Goal: Task Accomplishment & Management: Manage account settings

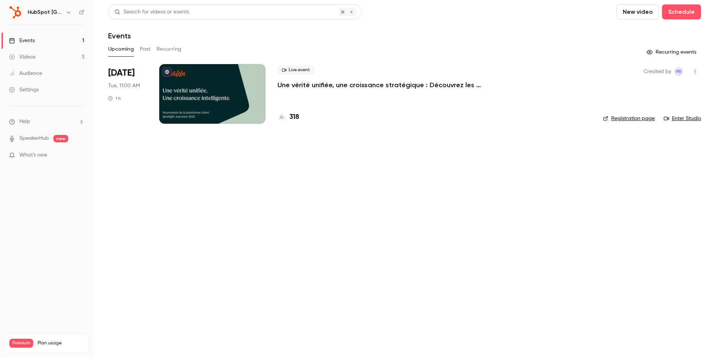
click at [688, 116] on link "Enter Studio" at bounding box center [682, 118] width 37 height 7
click at [695, 73] on icon "button" at bounding box center [695, 72] width 1 height 4
click at [674, 87] on div "Share" at bounding box center [666, 90] width 57 height 7
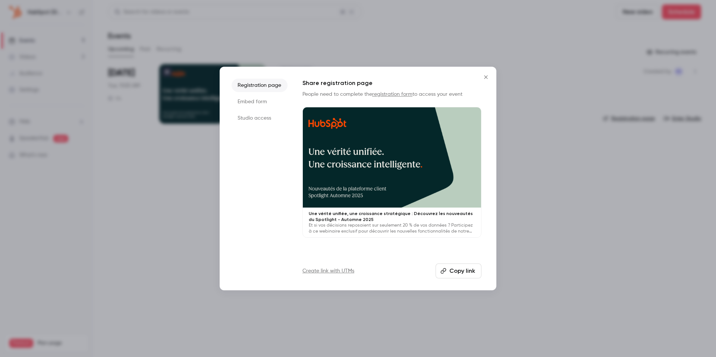
click at [265, 118] on li "Studio access" at bounding box center [260, 117] width 56 height 13
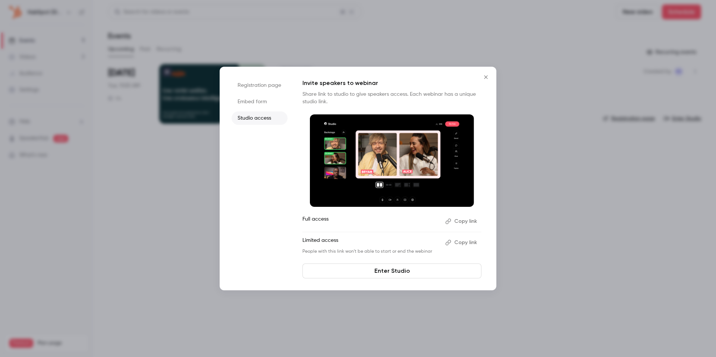
click at [462, 223] on button "Copy link" at bounding box center [461, 222] width 39 height 12
click at [459, 240] on button "Copy link" at bounding box center [461, 243] width 39 height 12
click at [484, 76] on icon "Close" at bounding box center [485, 77] width 9 height 6
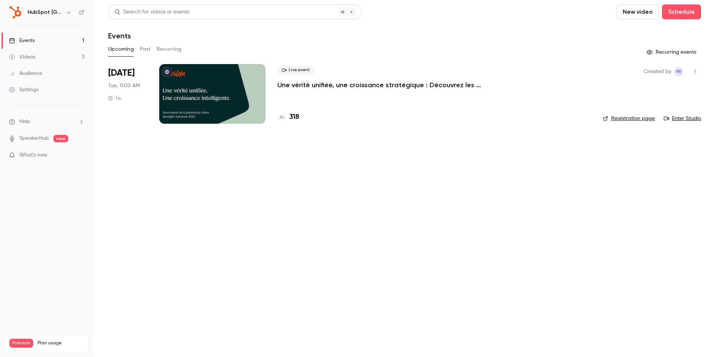
click at [246, 102] on div at bounding box center [212, 94] width 106 height 60
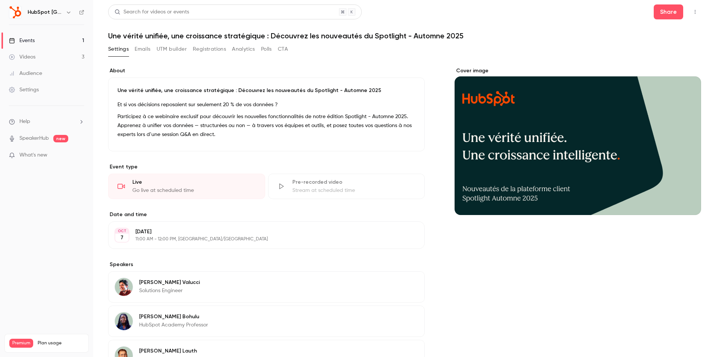
click at [146, 53] on button "Emails" at bounding box center [143, 49] width 16 height 12
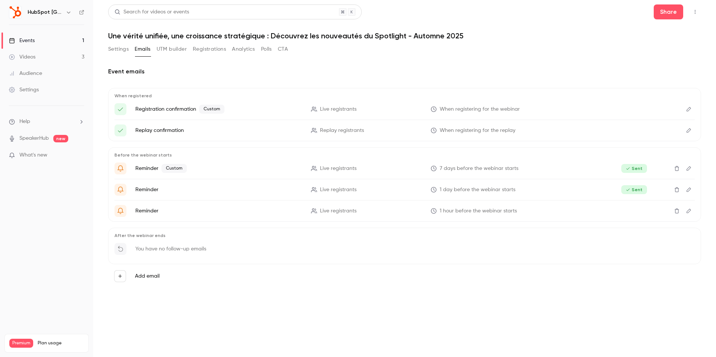
click at [182, 51] on button "UTM builder" at bounding box center [172, 49] width 30 height 12
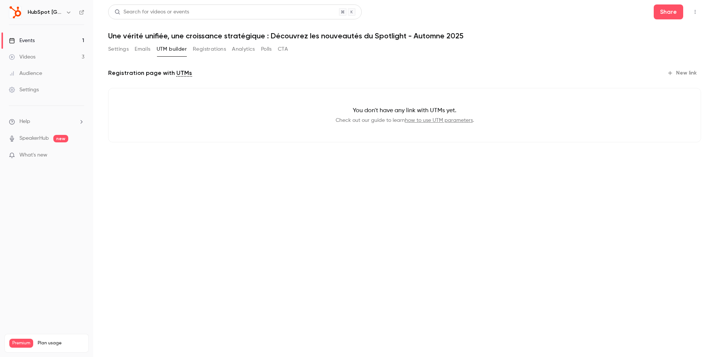
click at [205, 50] on button "Registrations" at bounding box center [209, 49] width 33 height 12
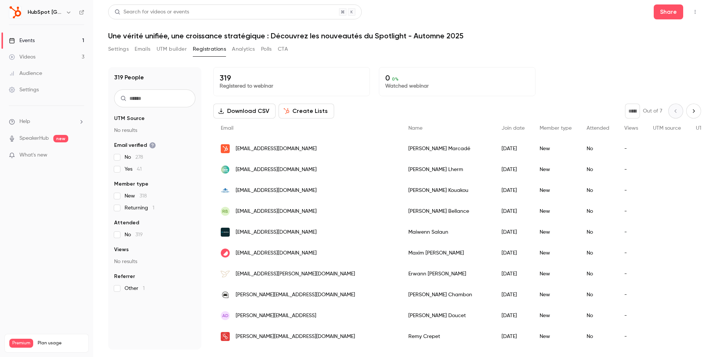
click at [243, 51] on button "Analytics" at bounding box center [243, 49] width 23 height 12
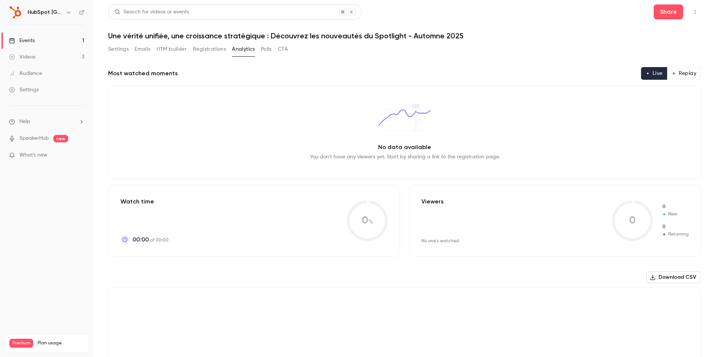
click at [266, 48] on button "Polls" at bounding box center [266, 49] width 11 height 12
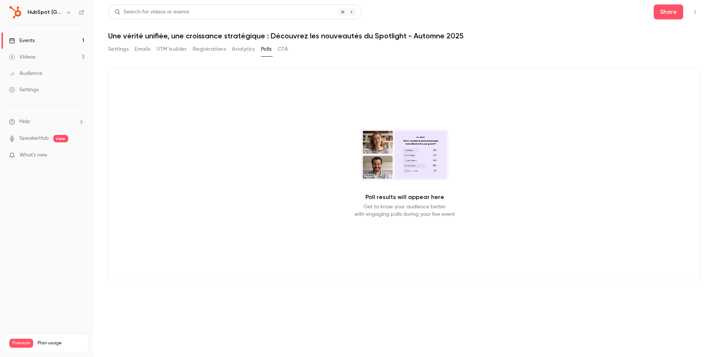
click at [283, 48] on button "CTA" at bounding box center [283, 49] width 10 height 12
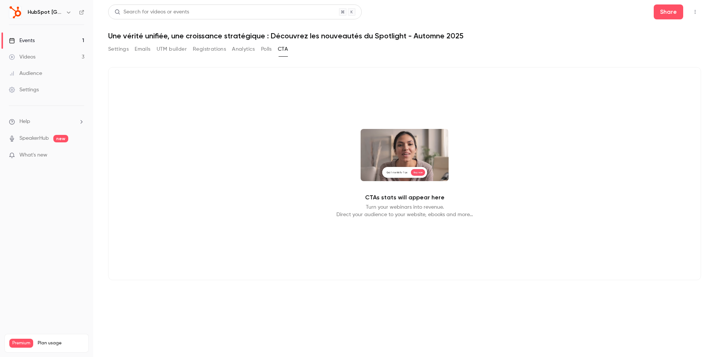
click at [126, 50] on button "Settings" at bounding box center [118, 49] width 21 height 12
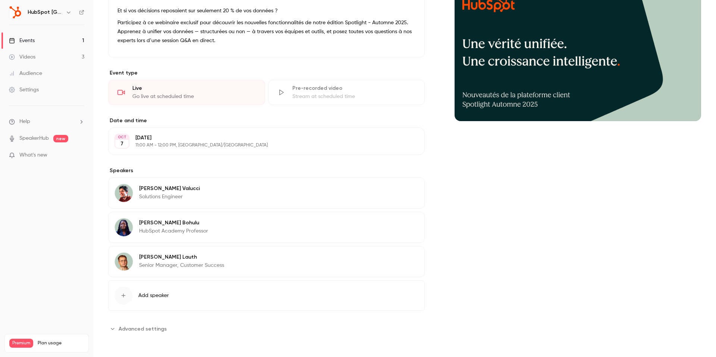
scroll to position [85, 0]
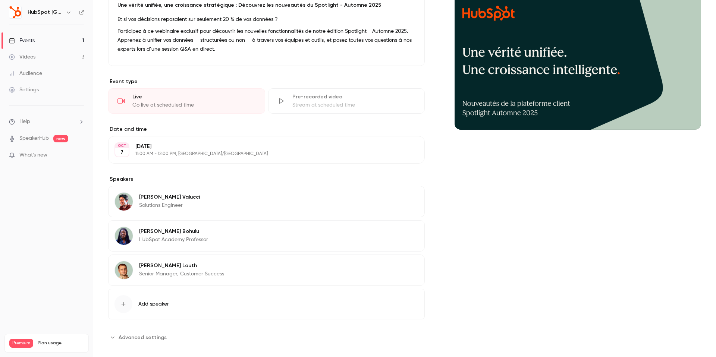
click at [146, 336] on span "Advanced settings" at bounding box center [143, 338] width 48 height 8
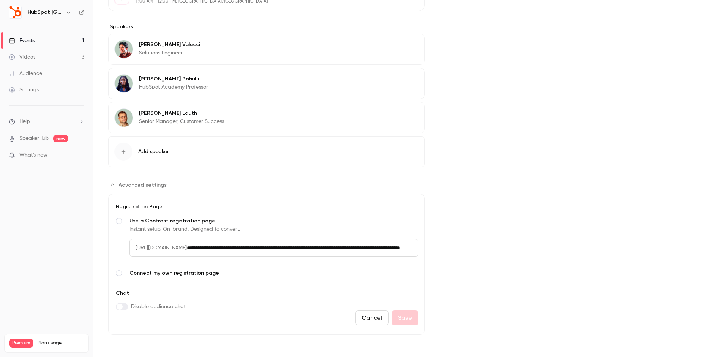
click at [287, 249] on input "**********" at bounding box center [303, 248] width 232 height 18
